Goal: Task Accomplishment & Management: Use online tool/utility

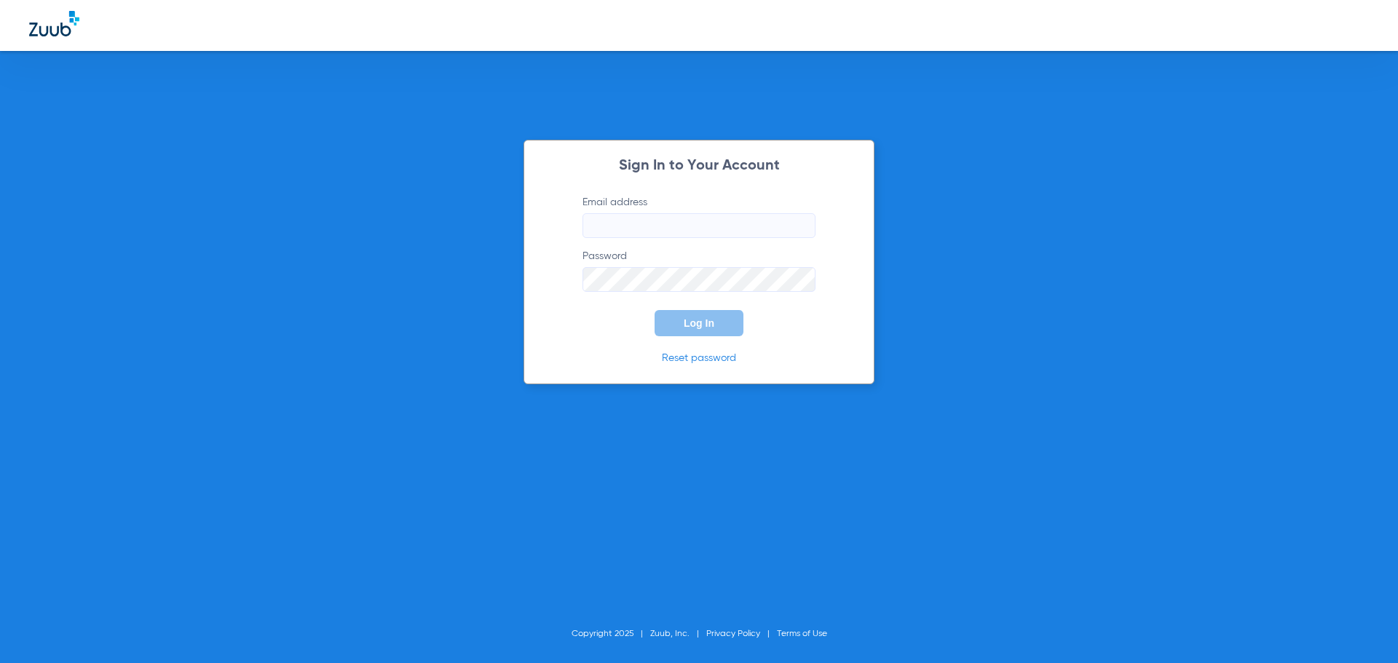
type input "[EMAIL_ADDRESS][DOMAIN_NAME]"
click at [713, 323] on span "Log In" at bounding box center [699, 323] width 31 height 12
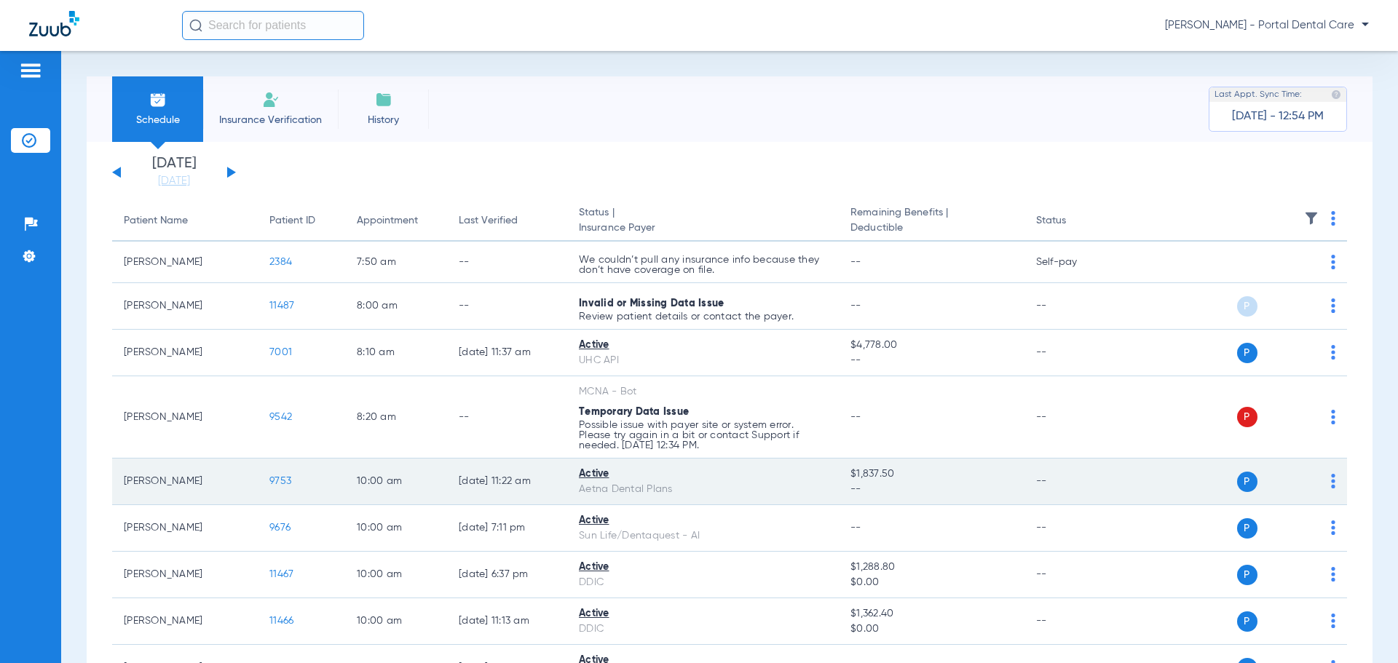
click at [371, 497] on td "10:00 AM" at bounding box center [396, 482] width 102 height 47
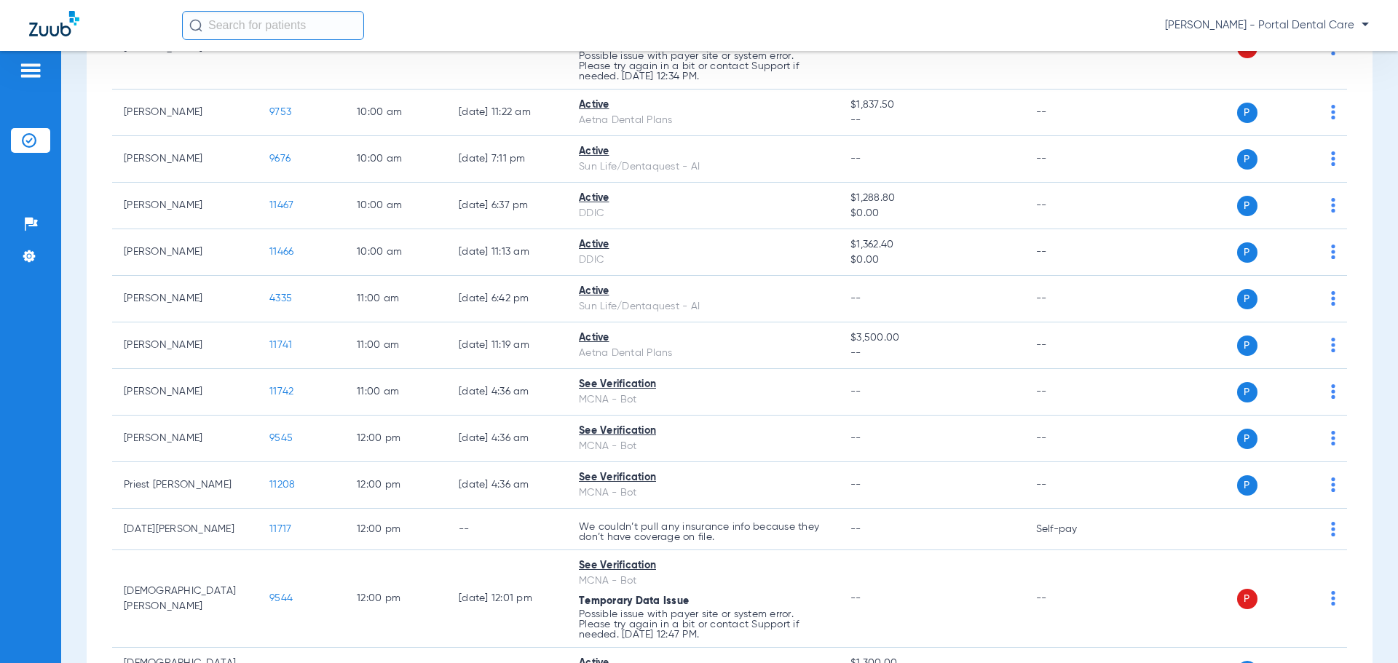
scroll to position [588, 0]
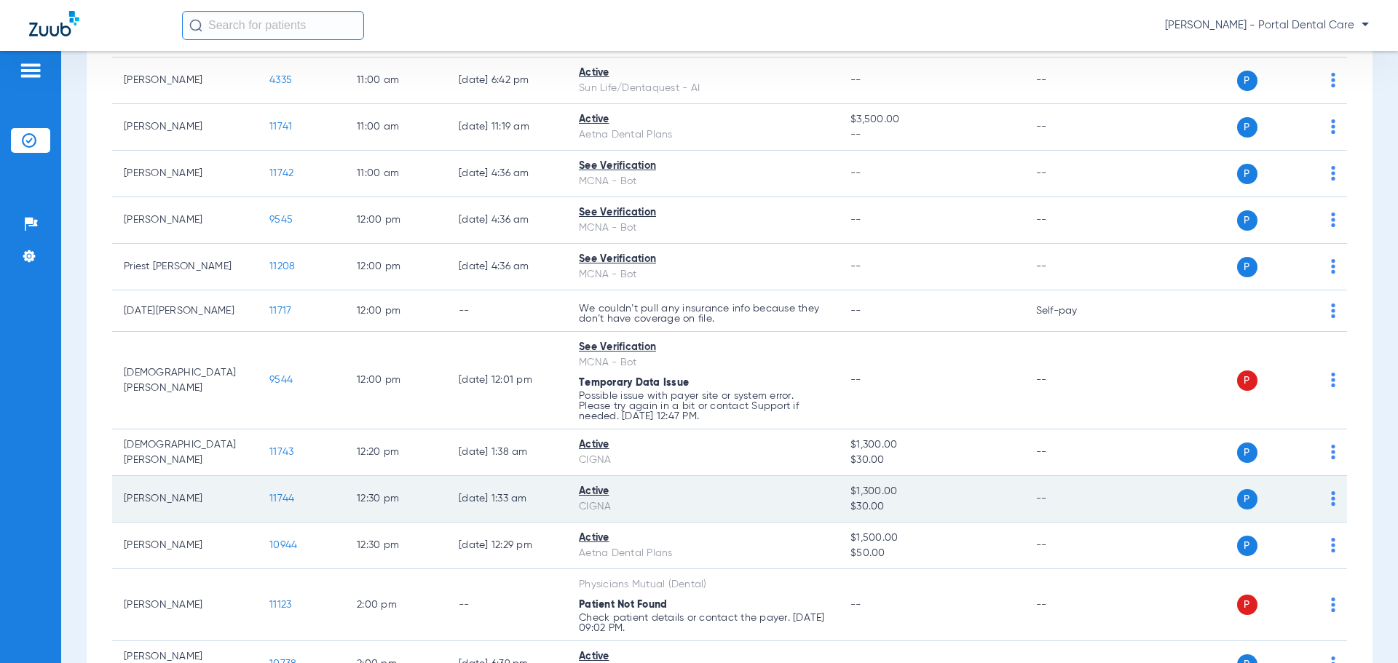
click at [287, 495] on span "11744" at bounding box center [281, 499] width 25 height 10
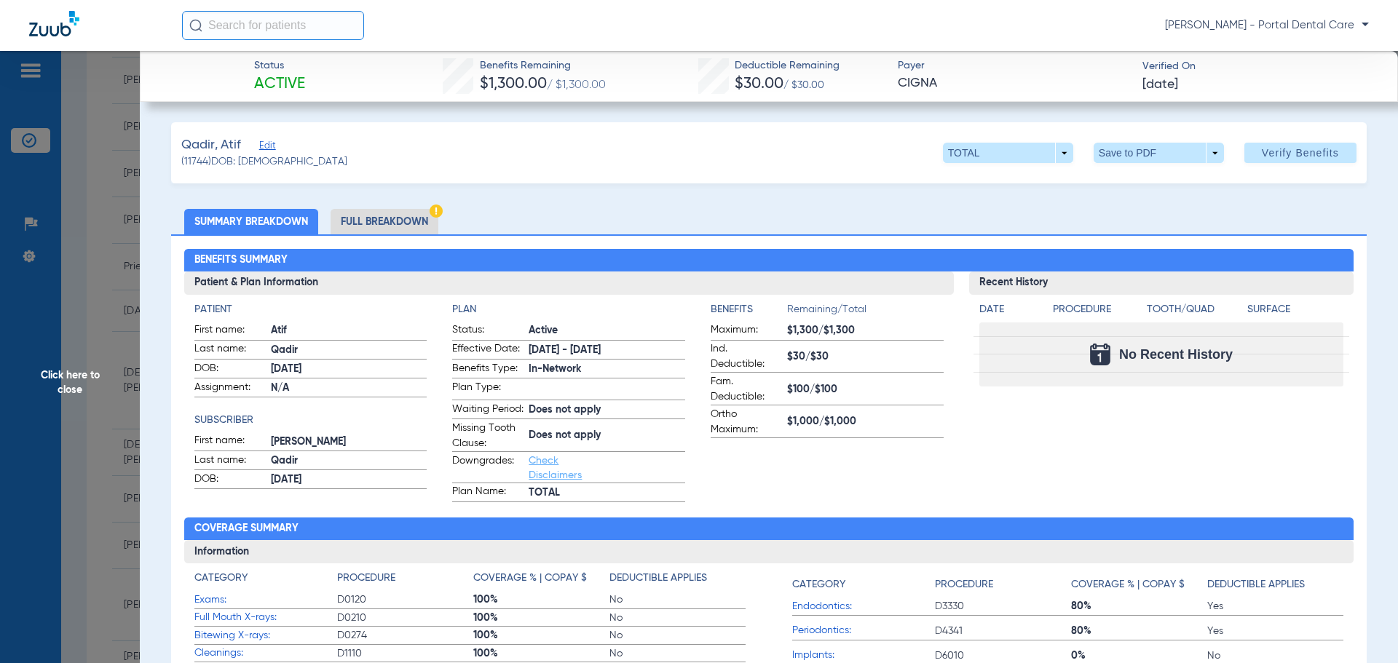
click at [422, 228] on li "Full Breakdown" at bounding box center [385, 221] width 108 height 25
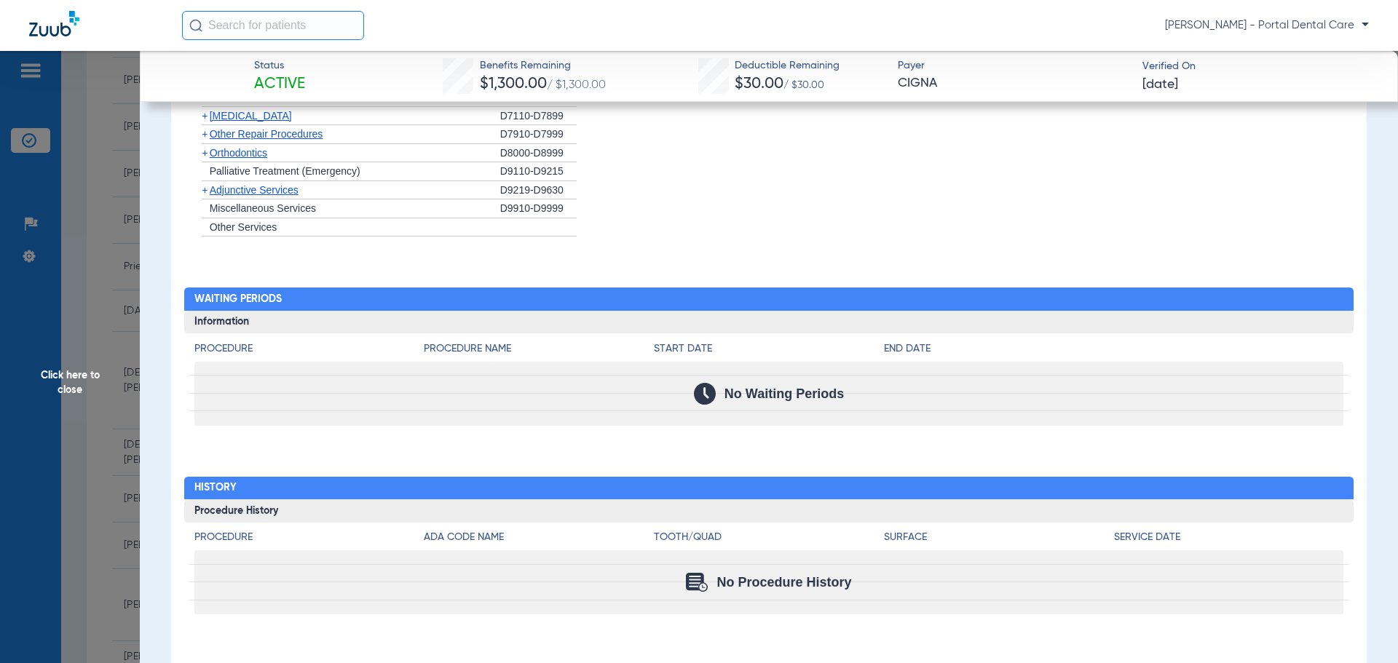
scroll to position [1444, 0]
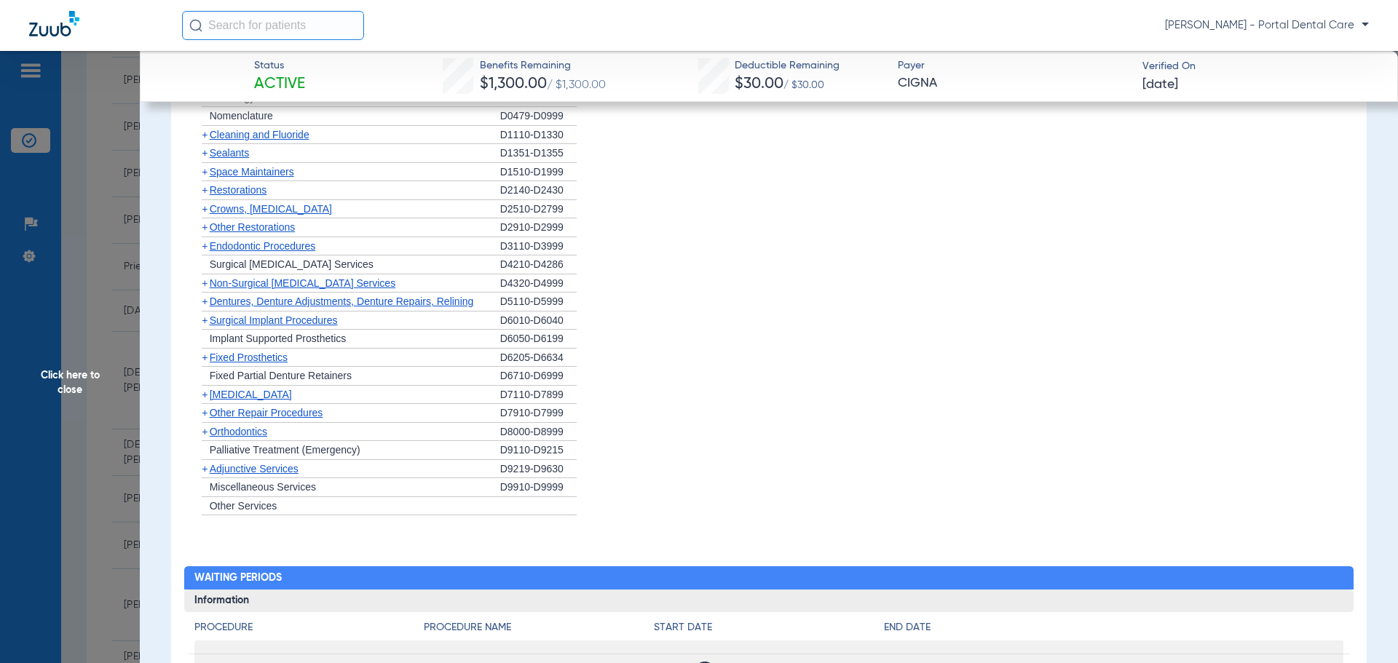
click at [262, 141] on span "Cleaning and Fluoride" at bounding box center [260, 135] width 100 height 12
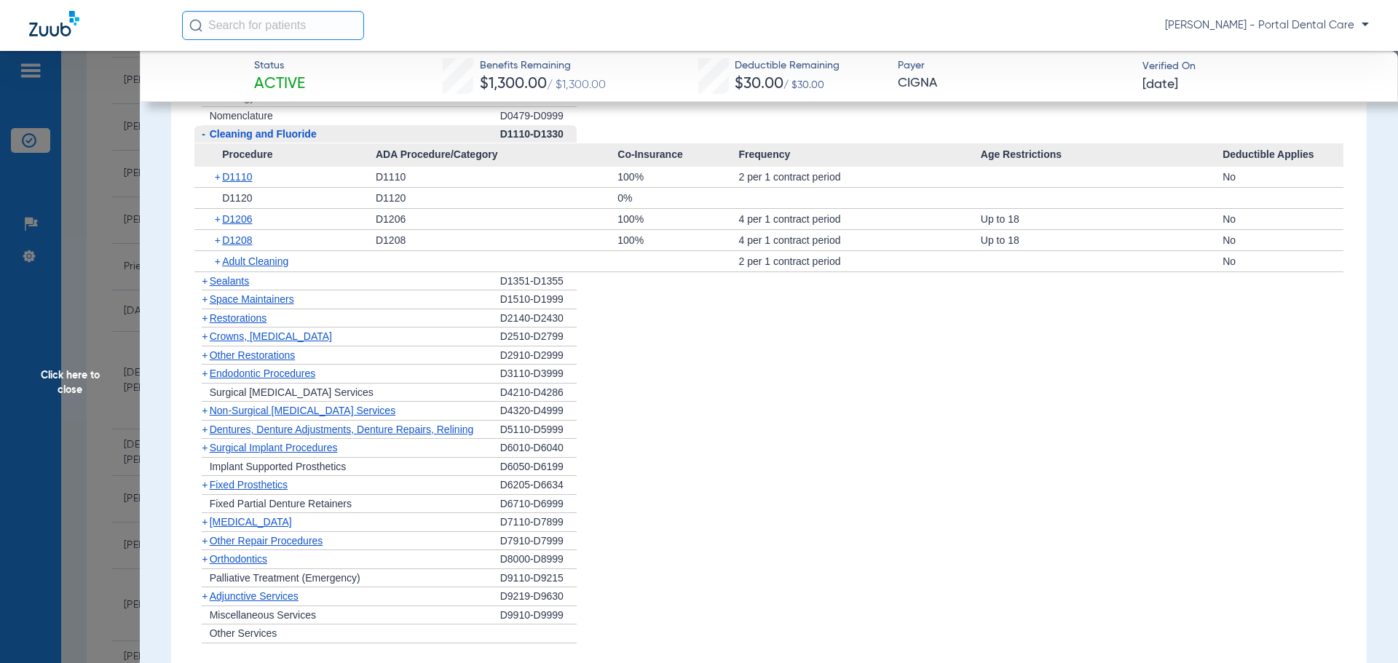
click at [245, 287] on span "Sealants" at bounding box center [229, 281] width 39 height 12
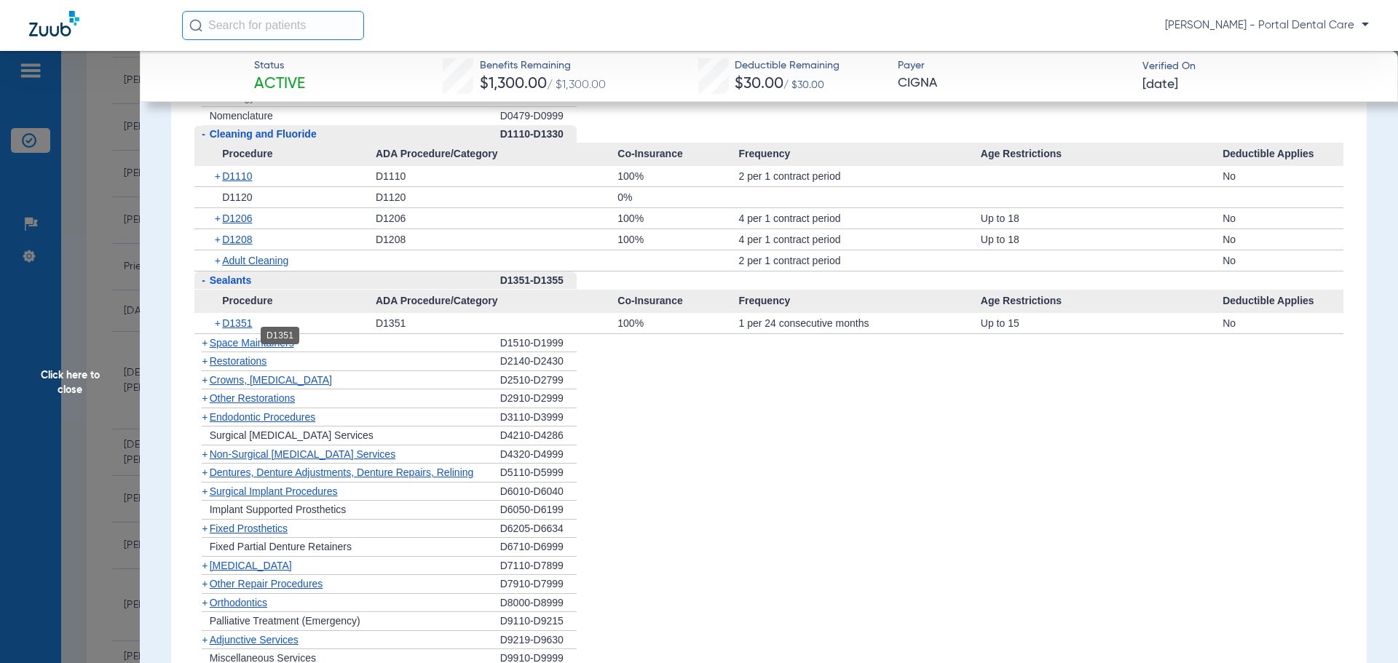
click at [247, 329] on span "D1351" at bounding box center [237, 323] width 30 height 12
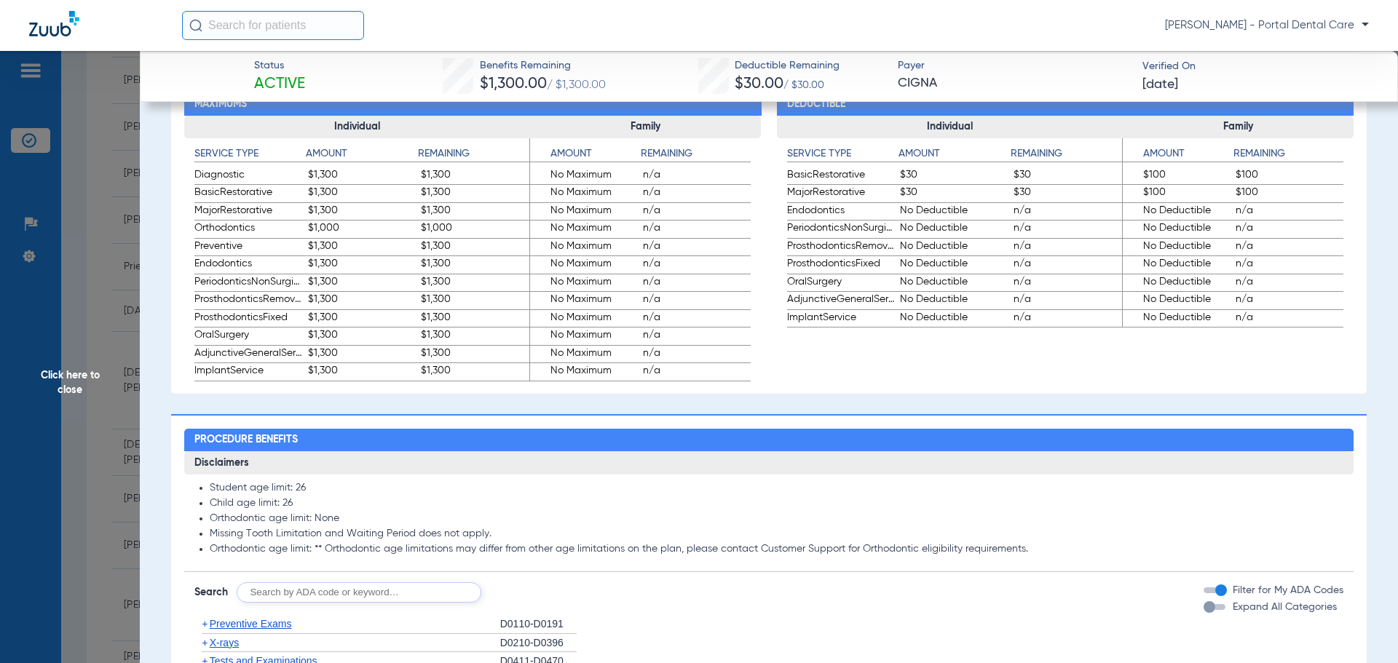
scroll to position [1153, 0]
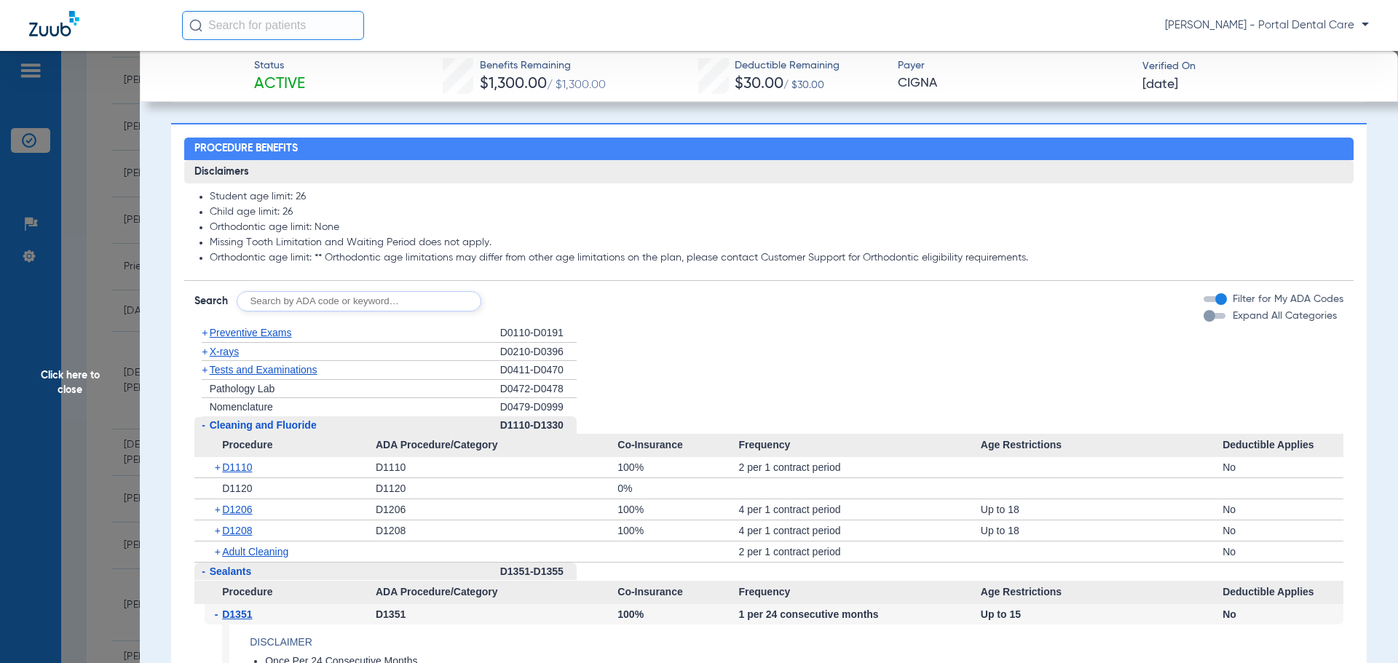
click at [317, 312] on input "text" at bounding box center [359, 301] width 245 height 20
type input "1"
type input "1351"
click at [547, 311] on button "Search" at bounding box center [536, 301] width 58 height 20
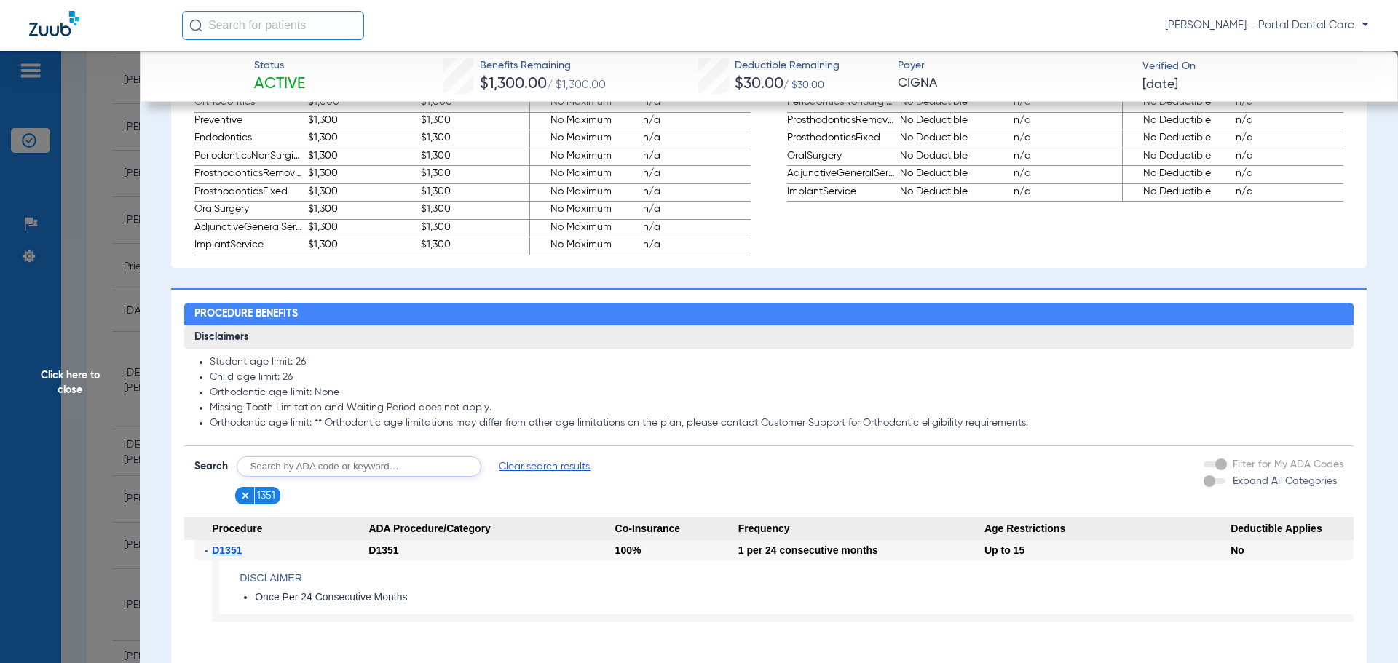
scroll to position [861, 0]
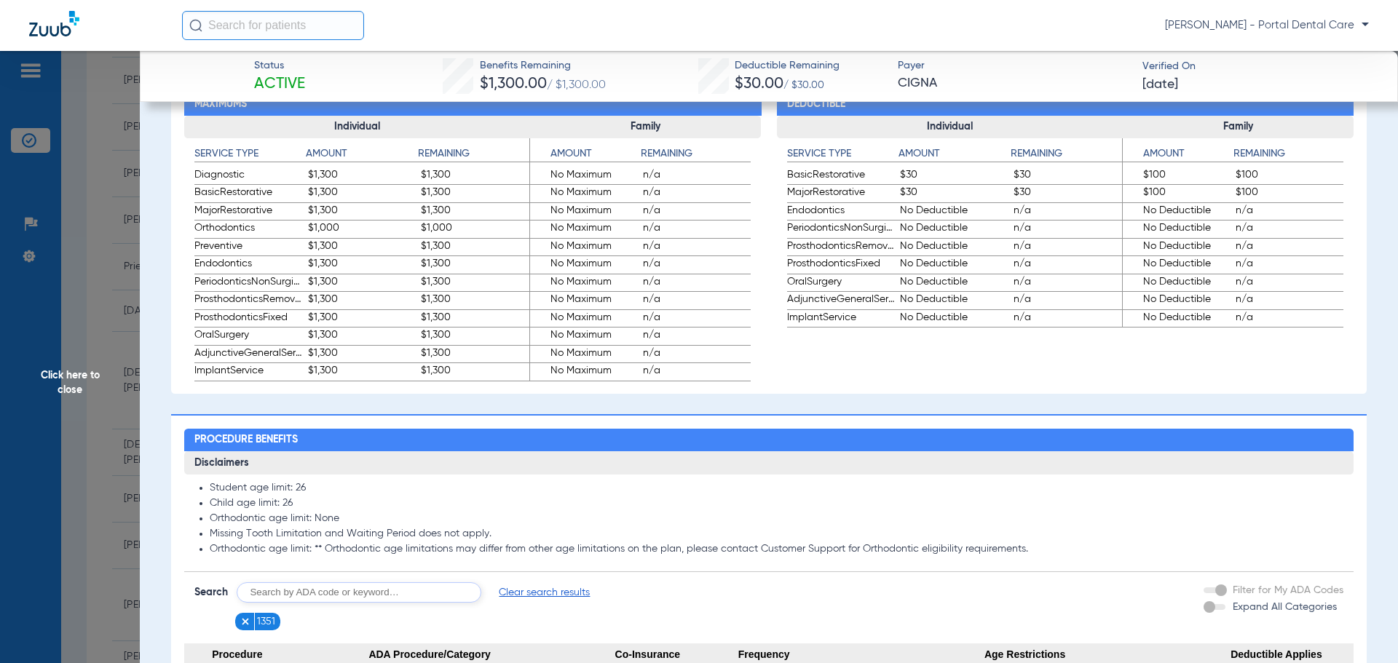
click at [1209, 615] on div "Expand All Categories" at bounding box center [1270, 607] width 133 height 15
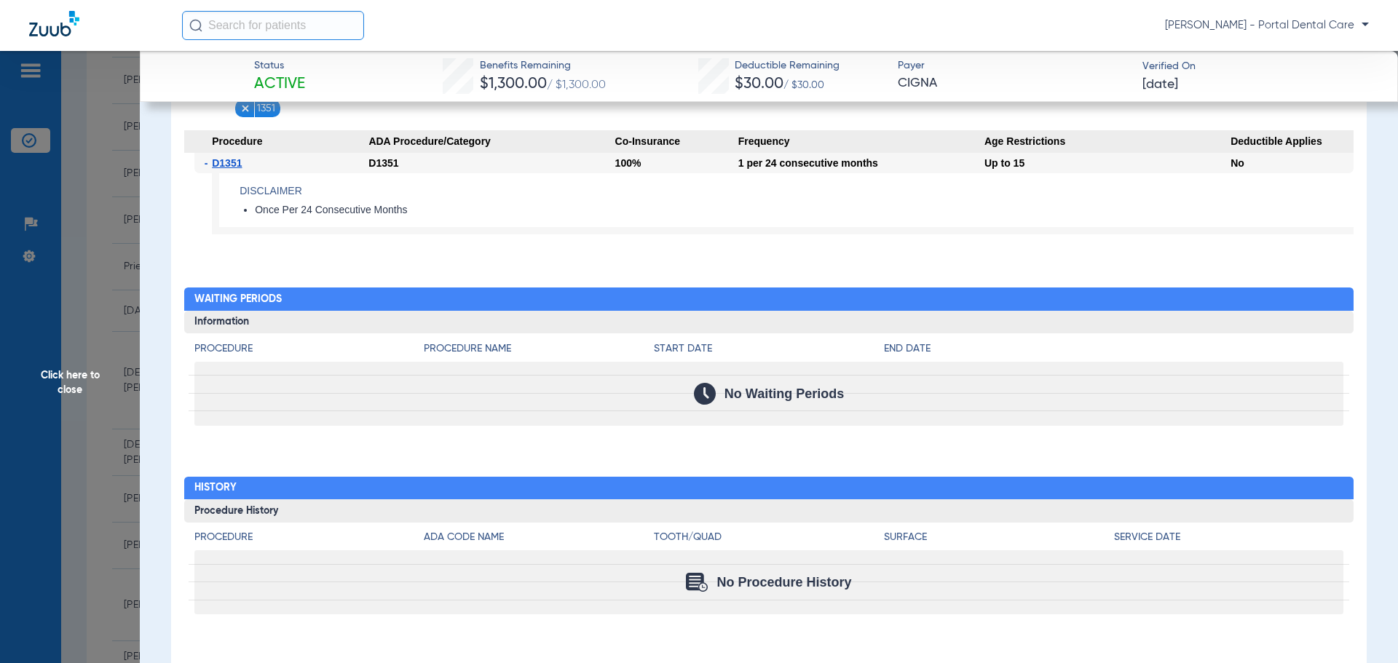
scroll to position [1314, 0]
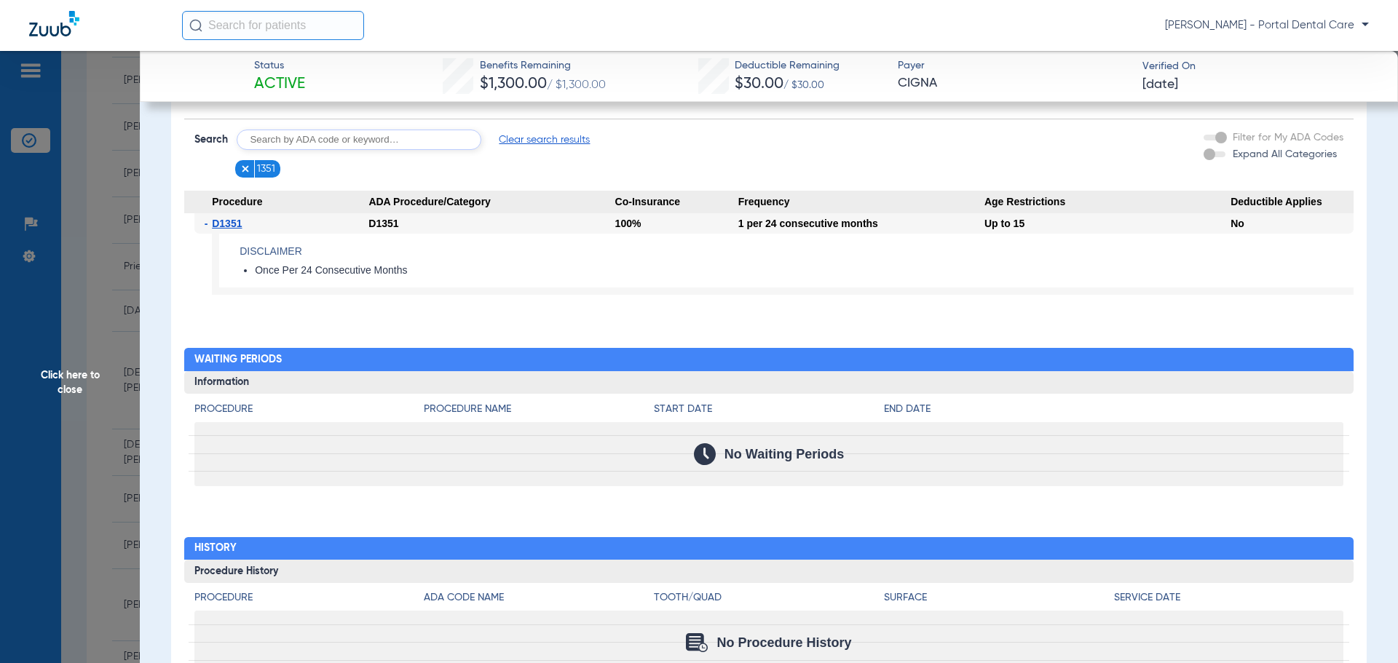
click at [79, 370] on span "Click here to close" at bounding box center [70, 382] width 140 height 663
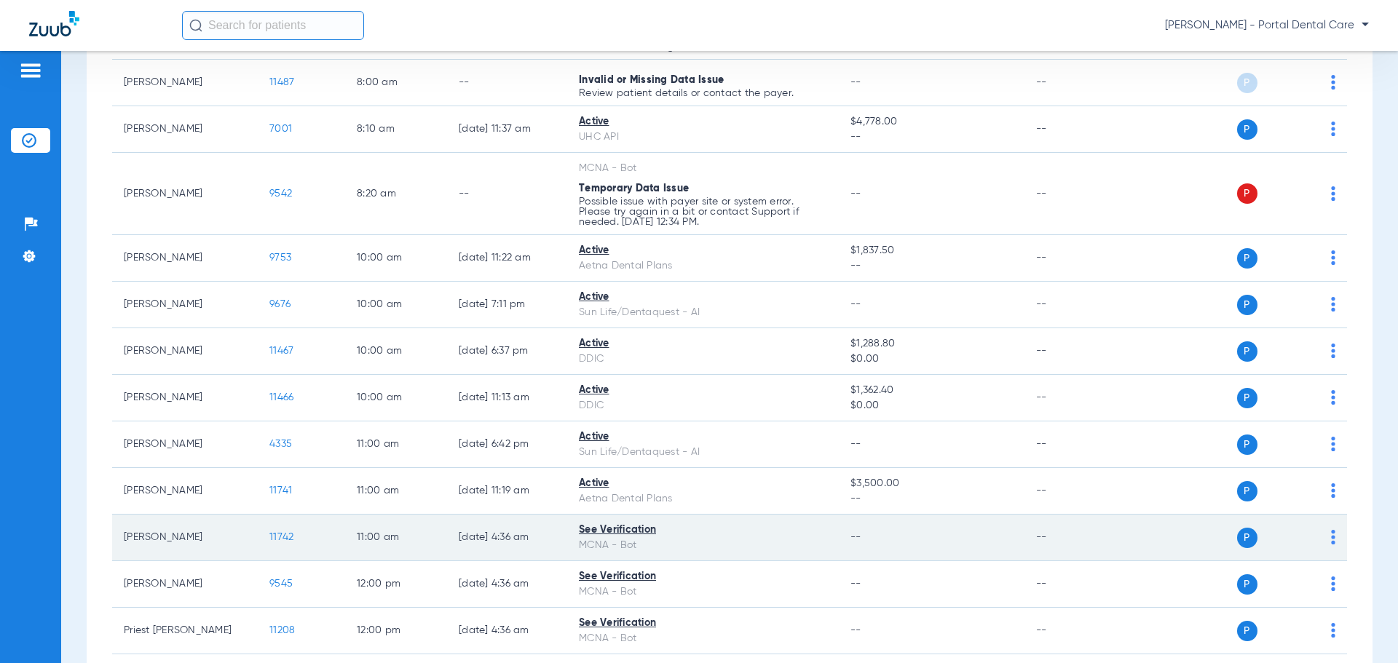
scroll to position [0, 0]
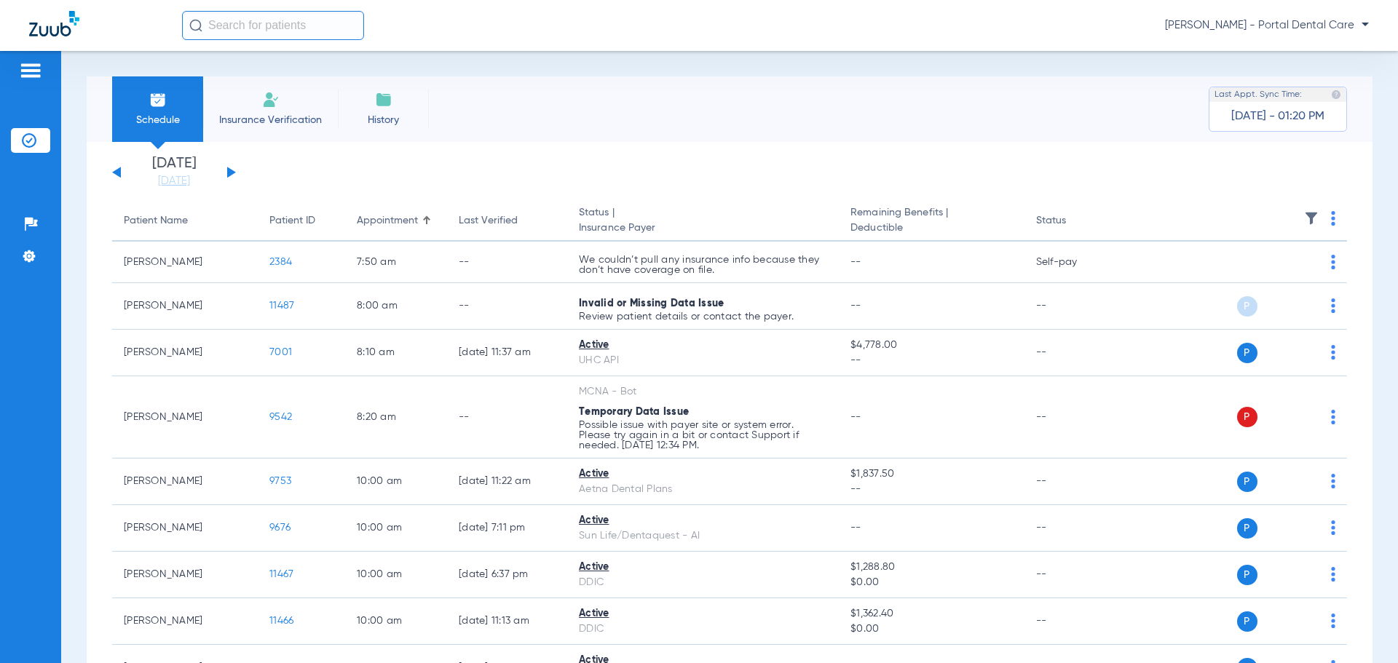
click at [230, 173] on button at bounding box center [231, 172] width 9 height 11
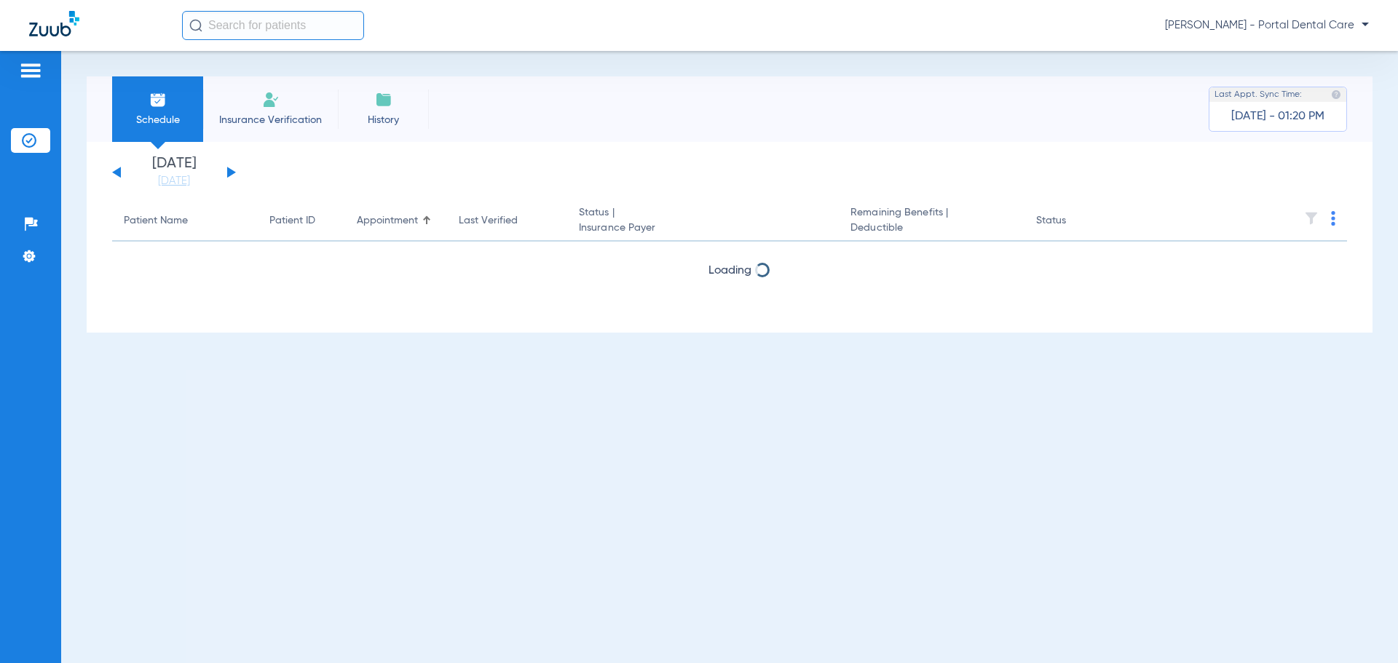
click at [230, 173] on button at bounding box center [231, 172] width 9 height 11
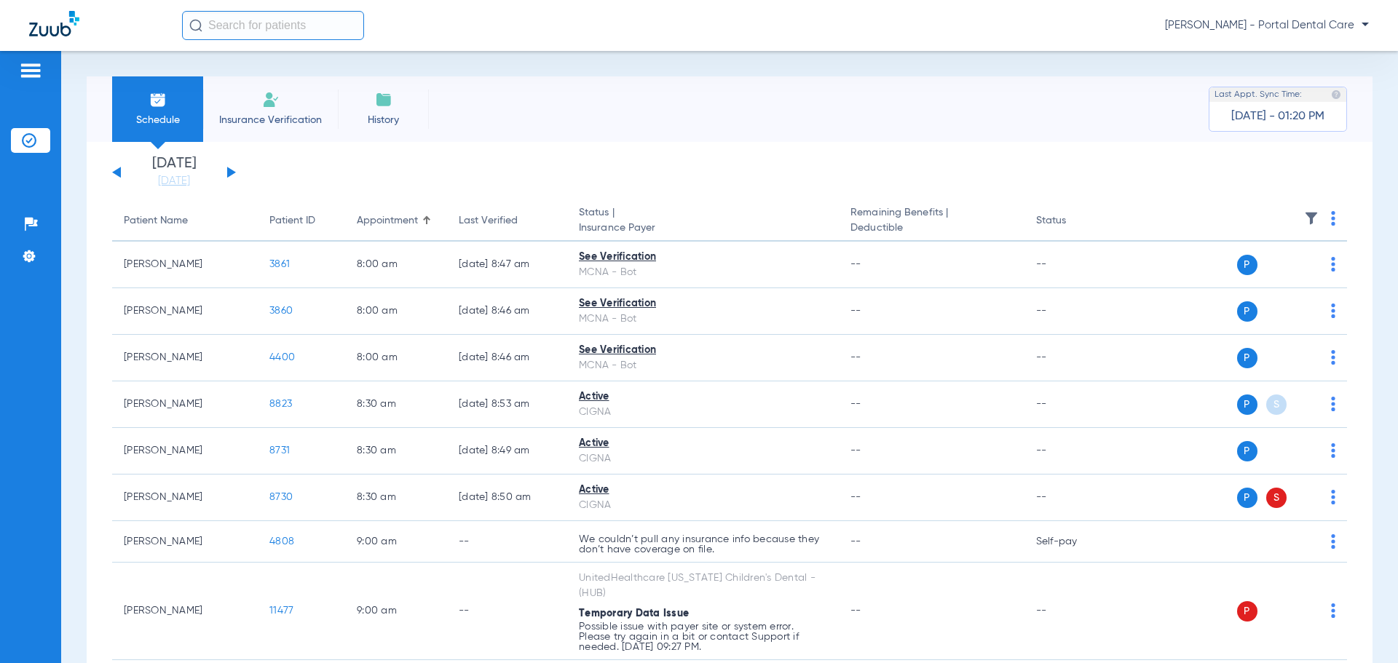
click at [1319, 218] on th at bounding box center [1235, 221] width 225 height 41
click at [1331, 218] on img at bounding box center [1333, 218] width 4 height 15
click at [1248, 280] on span "Verify All" at bounding box center [1266, 276] width 91 height 10
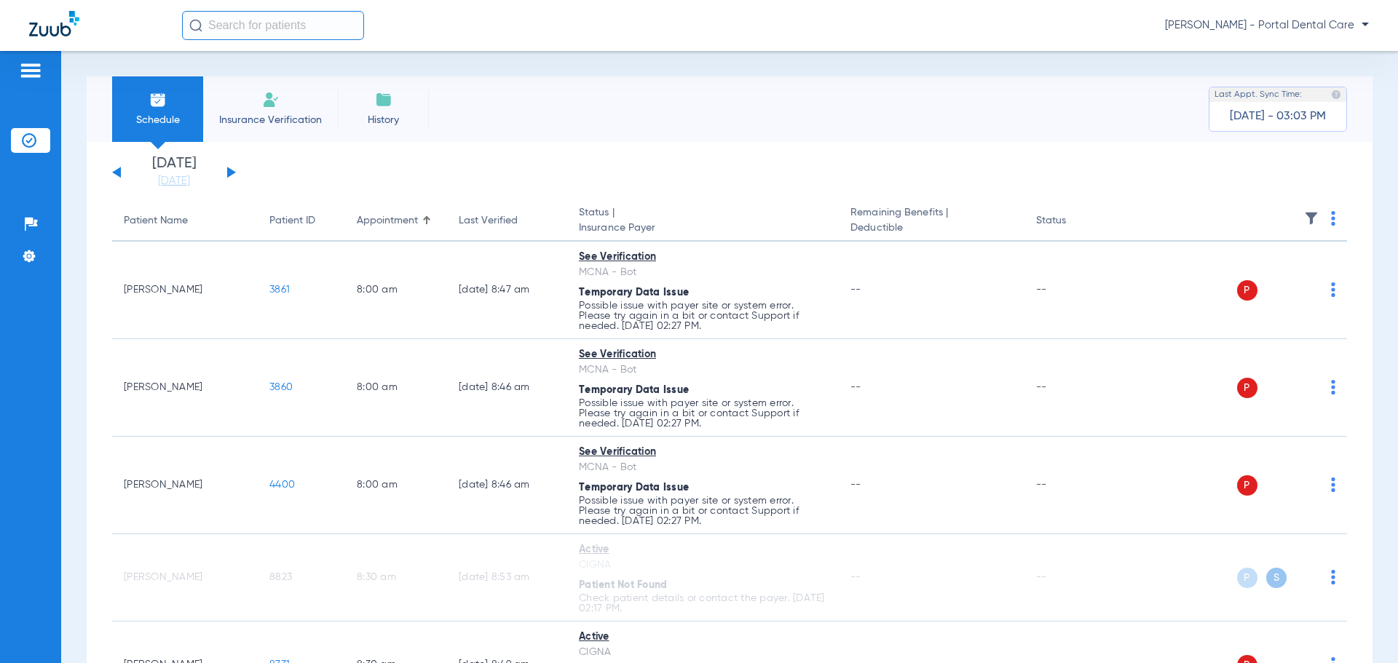
click at [1318, 216] on th at bounding box center [1235, 221] width 225 height 41
click at [1319, 216] on th at bounding box center [1235, 221] width 225 height 41
click at [1331, 218] on img at bounding box center [1333, 218] width 4 height 15
click at [1324, 218] on div at bounding box center [699, 331] width 1398 height 663
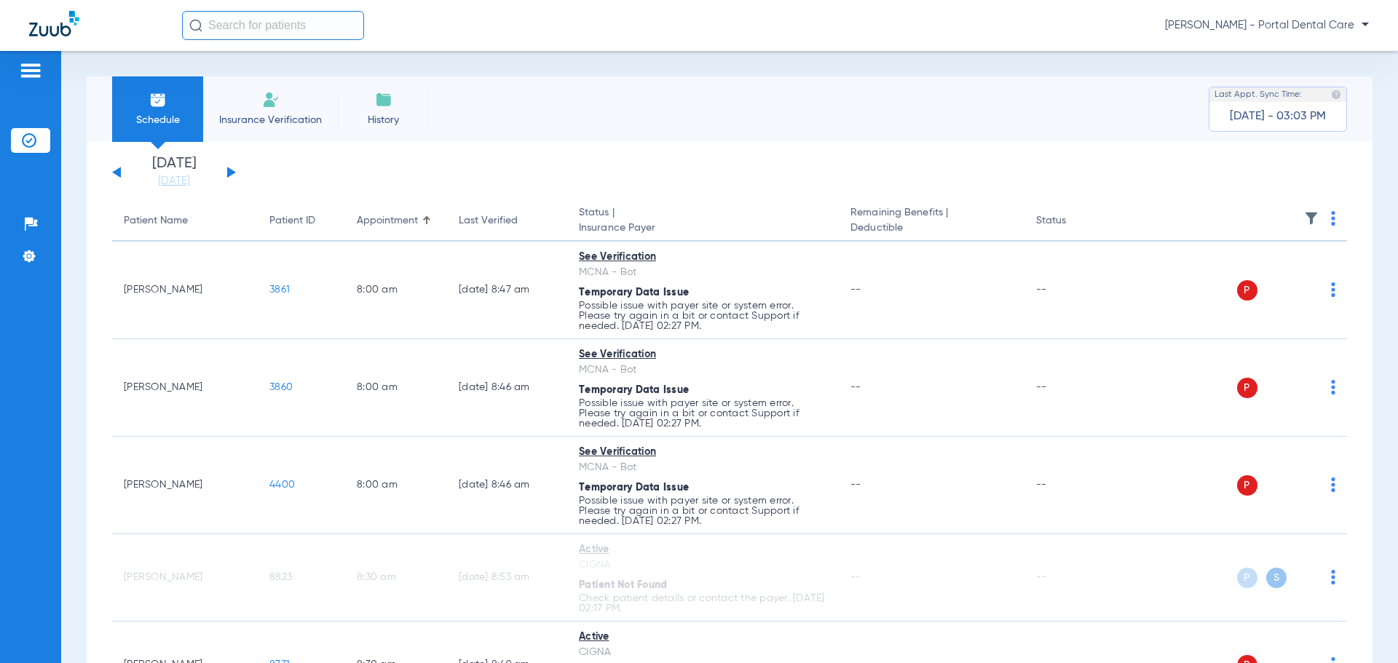
click at [1331, 218] on img at bounding box center [1333, 218] width 4 height 15
click at [1258, 271] on span "Verify All" at bounding box center [1266, 276] width 91 height 10
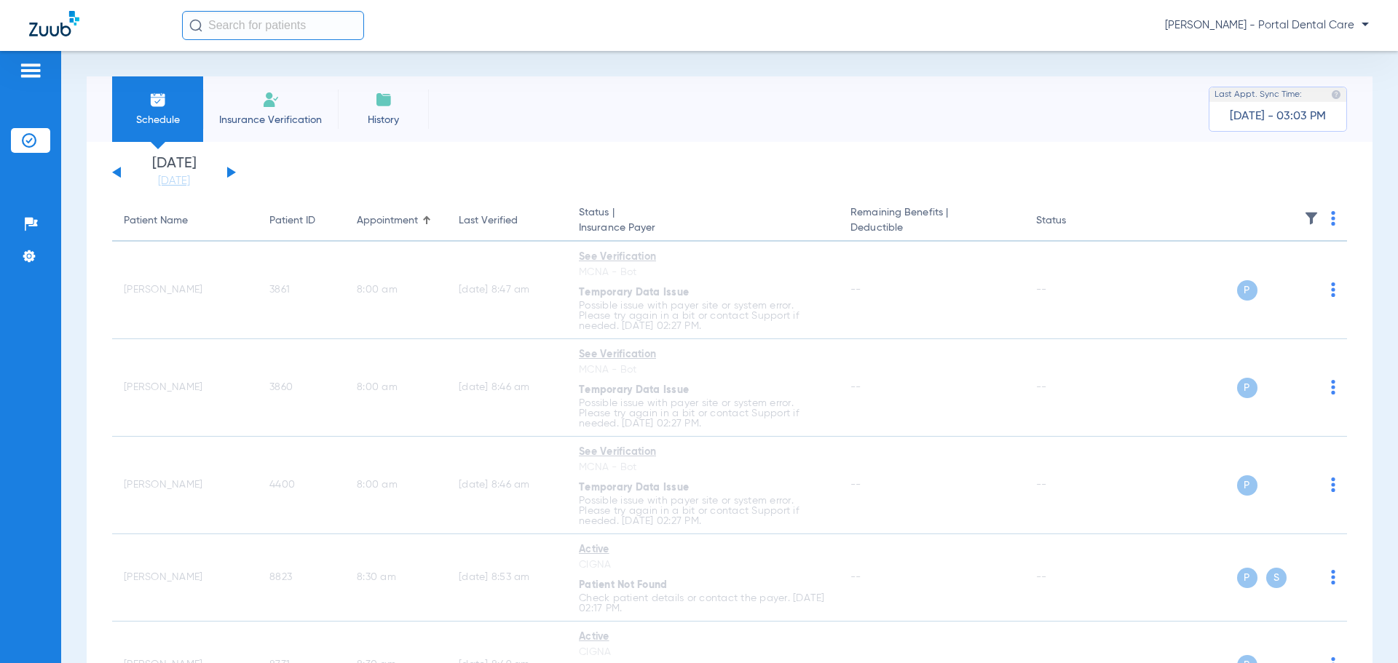
click at [113, 172] on div "[DATE] [DATE] [DATE] [DATE] [DATE] [DATE] [DATE] [DATE] [DATE] [DATE] [DATE] [D…" at bounding box center [174, 173] width 124 height 32
click at [114, 172] on div "[DATE] [DATE] [DATE] [DATE] [DATE] [DATE] [DATE] [DATE] [DATE] [DATE] [DATE] [D…" at bounding box center [174, 173] width 124 height 32
click at [120, 172] on button at bounding box center [116, 172] width 9 height 11
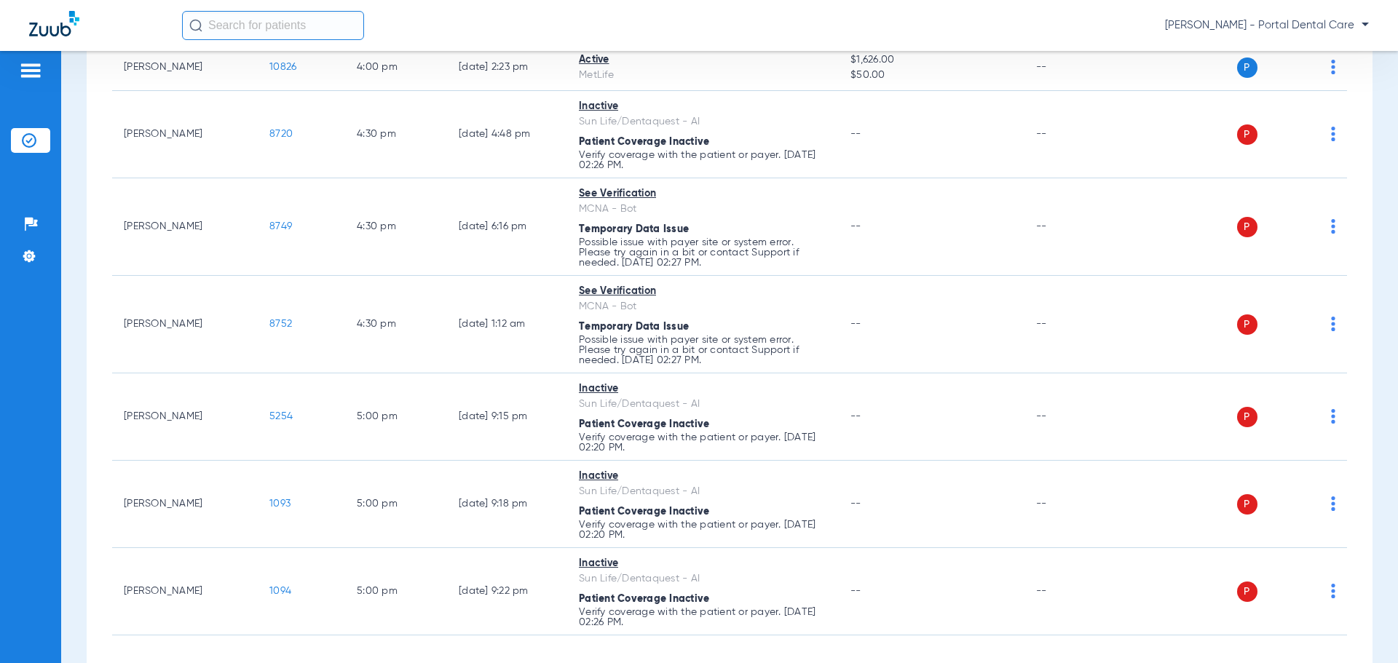
scroll to position [1000, 0]
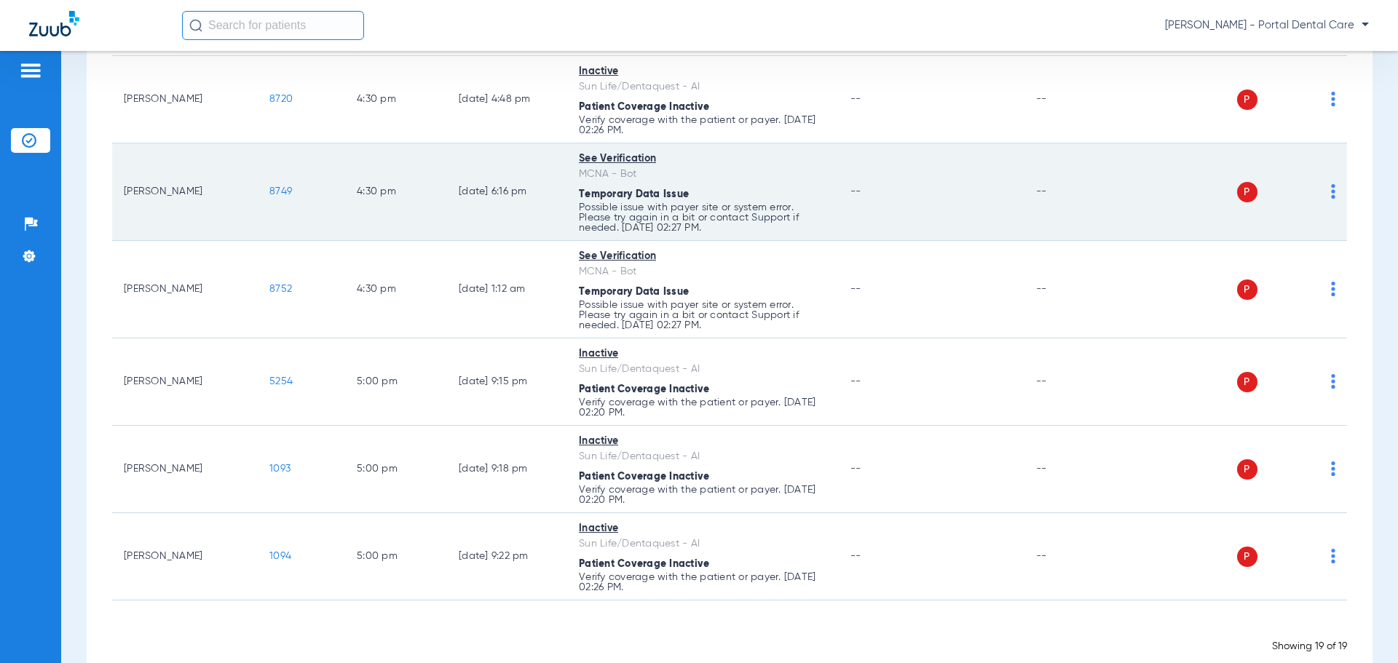
click at [291, 186] on span "8749" at bounding box center [280, 191] width 23 height 10
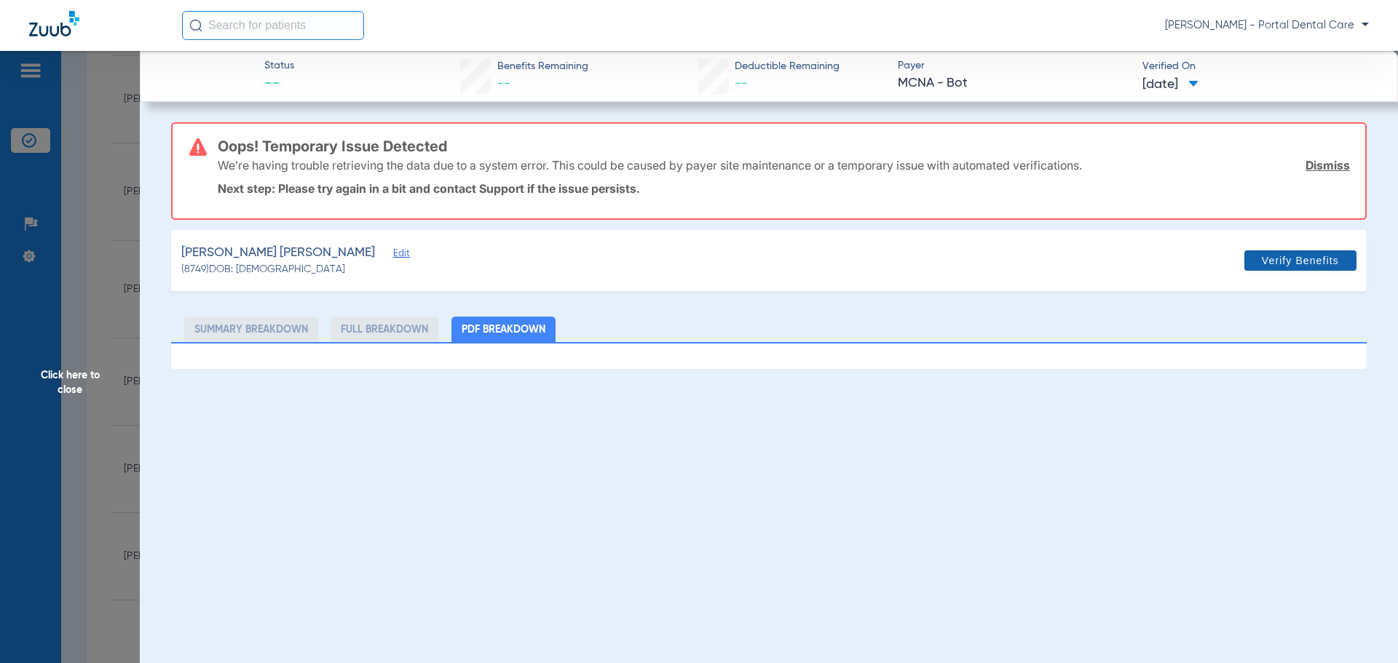
click at [1271, 251] on span at bounding box center [1300, 260] width 112 height 35
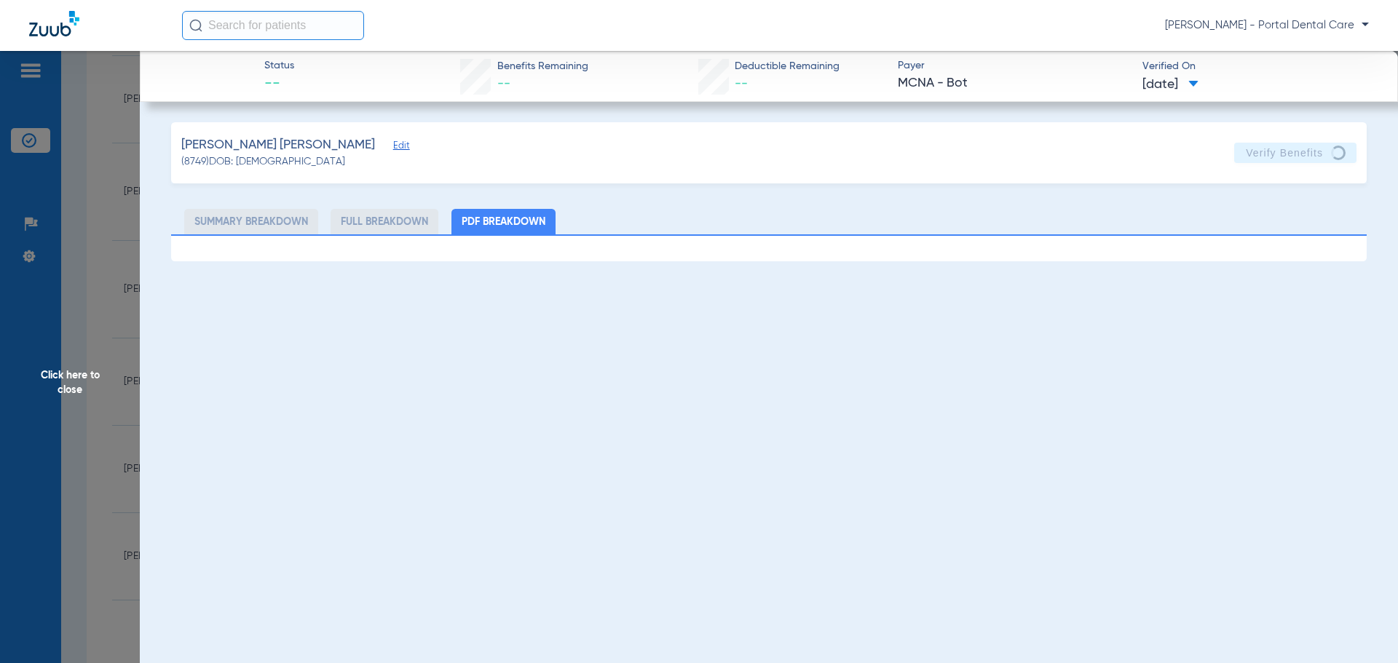
click at [303, 222] on li "Summary Breakdown" at bounding box center [251, 221] width 134 height 25
click at [349, 229] on li "Full Breakdown" at bounding box center [385, 221] width 108 height 25
click at [1071, 211] on ul "Summary Breakdown Full Breakdown PDF Breakdown" at bounding box center [769, 221] width 1196 height 25
click at [49, 379] on span "Click here to close" at bounding box center [70, 382] width 140 height 663
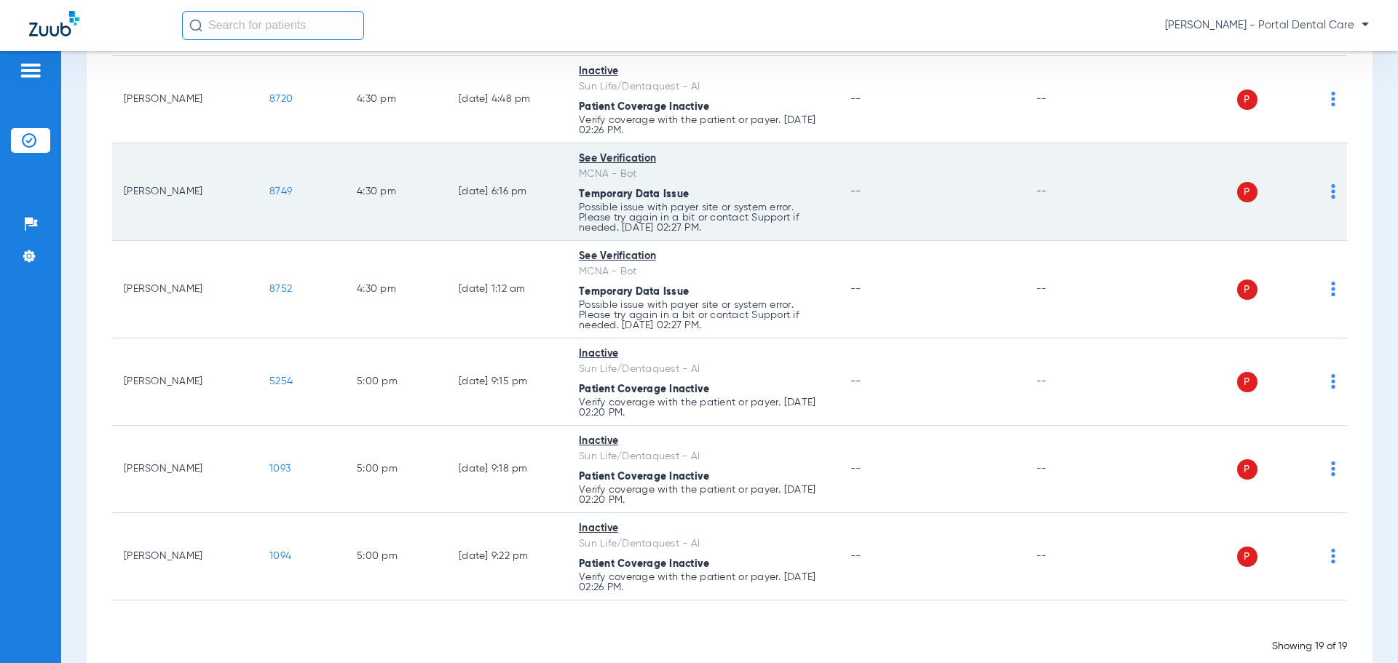
click at [285, 186] on span "8749" at bounding box center [280, 191] width 23 height 10
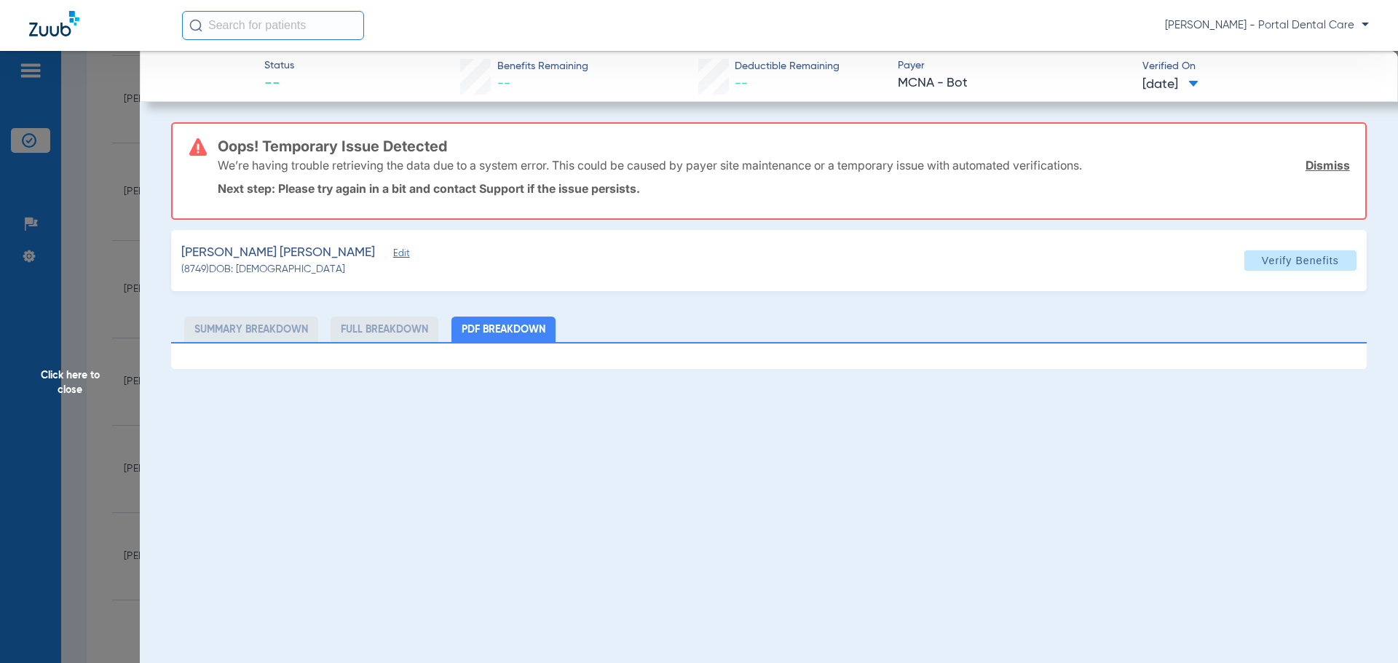
click at [284, 163] on p "We’re having trouble retrieving the data due to a system error. This could be c…" at bounding box center [650, 165] width 864 height 15
click at [112, 387] on span "Click here to close" at bounding box center [70, 382] width 140 height 663
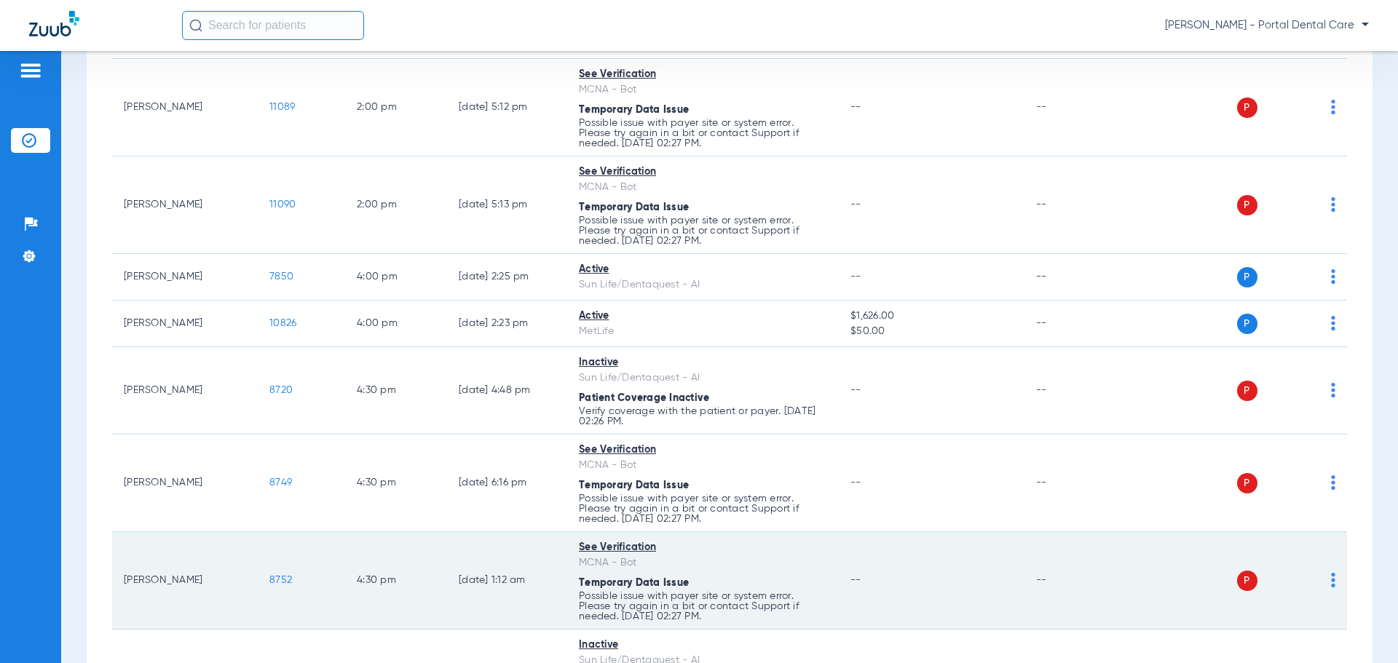
scroll to position [491, 0]
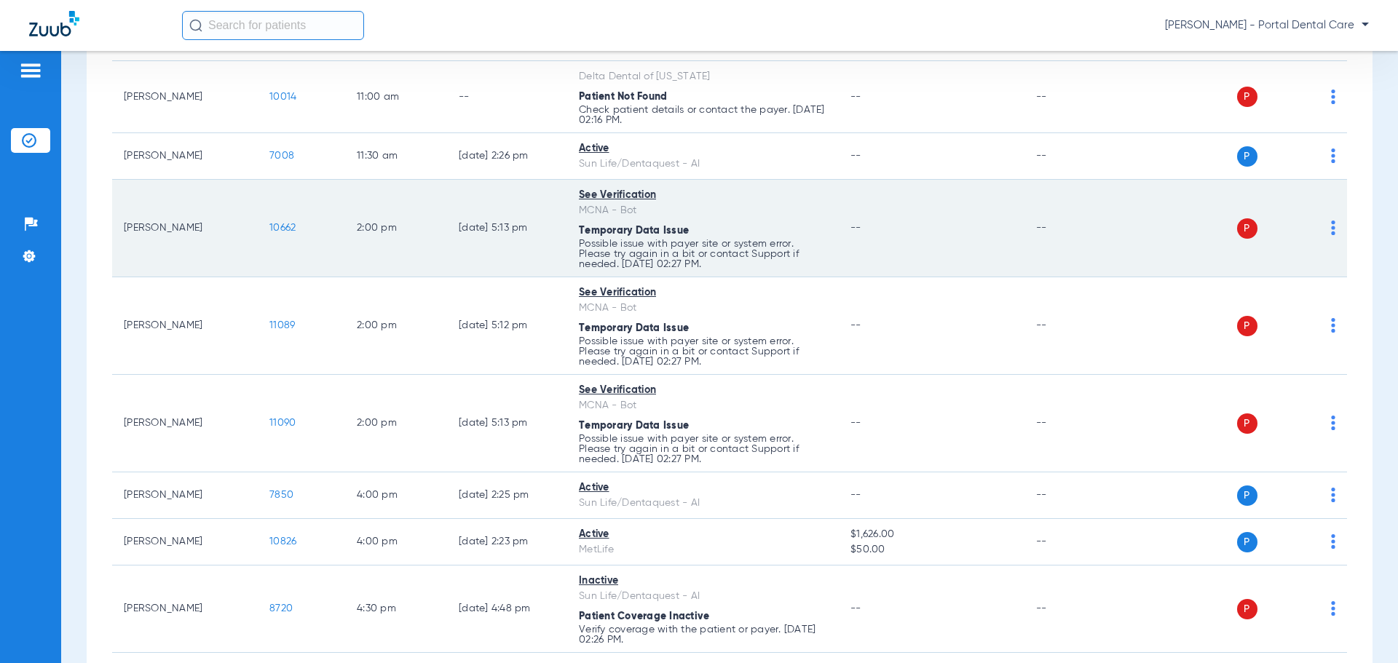
click at [279, 223] on span "10662" at bounding box center [282, 228] width 26 height 10
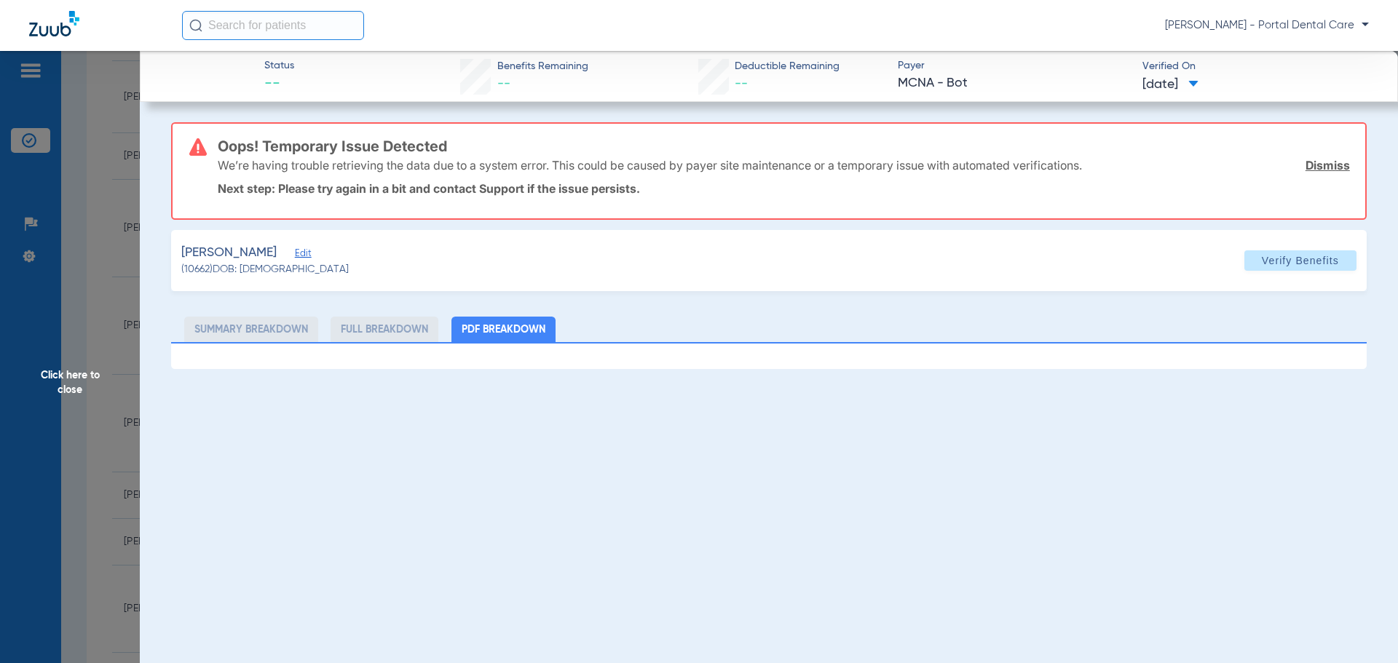
click at [79, 387] on span "Click here to close" at bounding box center [70, 382] width 140 height 663
